Goal: Book appointment/travel/reservation

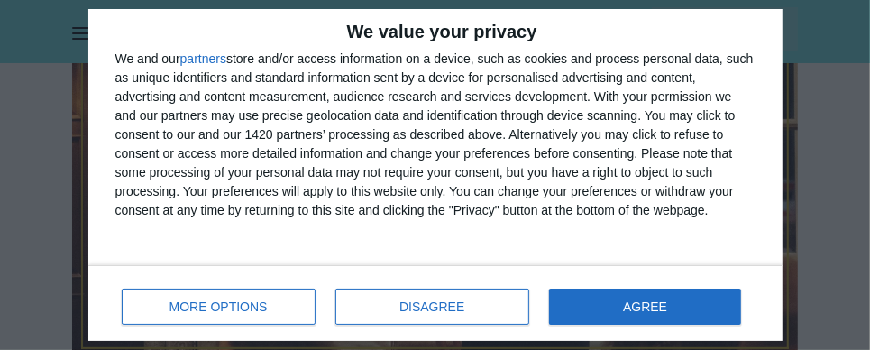
scroll to position [450, 0]
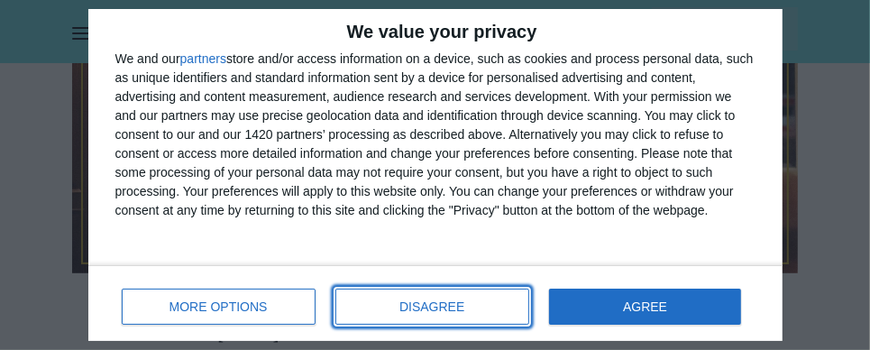
click at [464, 302] on span "DISAGREE" at bounding box center [431, 306] width 65 height 13
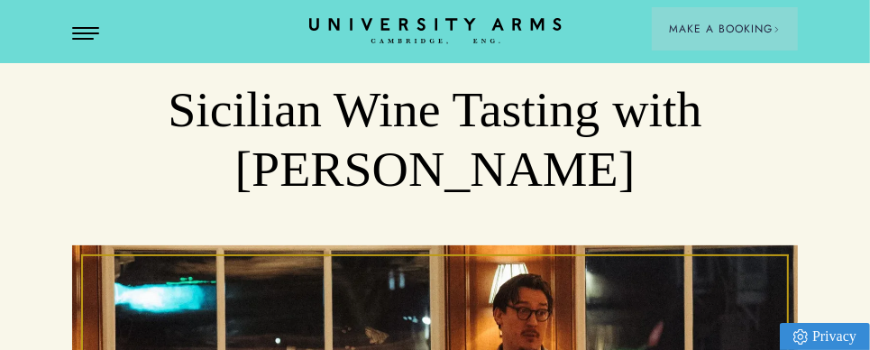
scroll to position [0, 0]
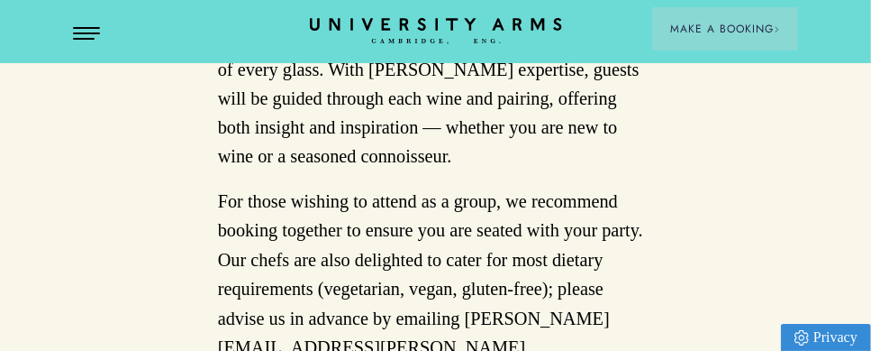
scroll to position [1352, 0]
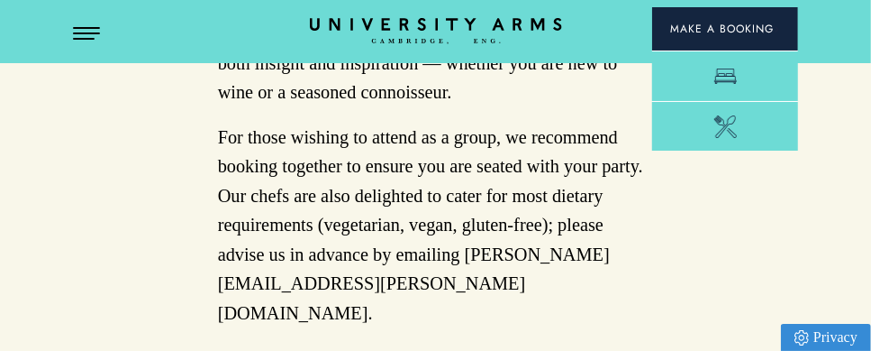
click at [738, 24] on span "Make a Booking" at bounding box center [725, 29] width 110 height 16
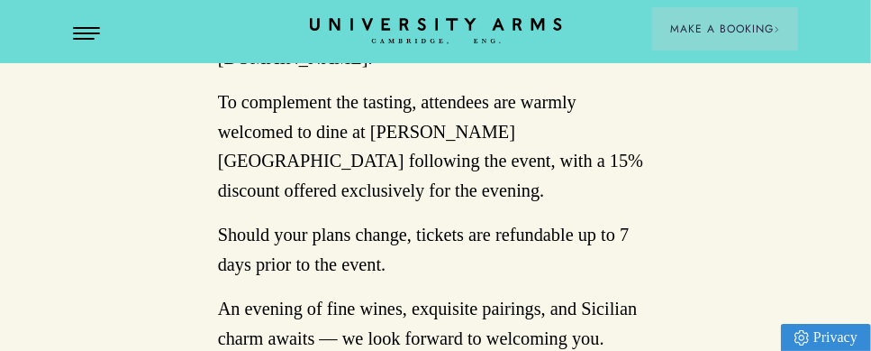
scroll to position [1622, 0]
